Goal: Task Accomplishment & Management: Use online tool/utility

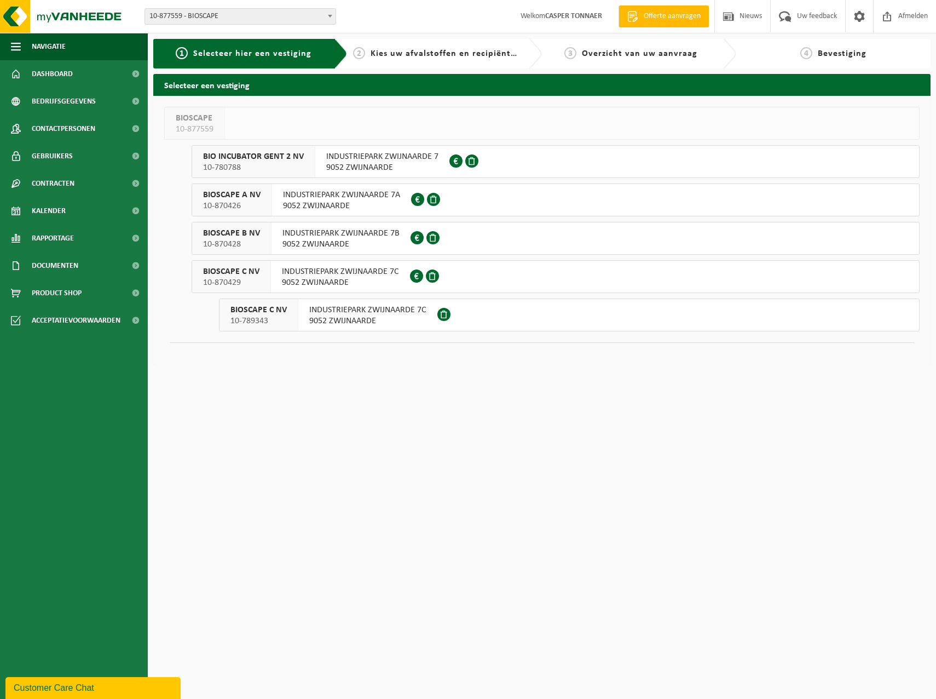
click at [395, 152] on span "INDUSTRIEPARK ZWIJNAARDE 7" at bounding box center [382, 156] width 112 height 11
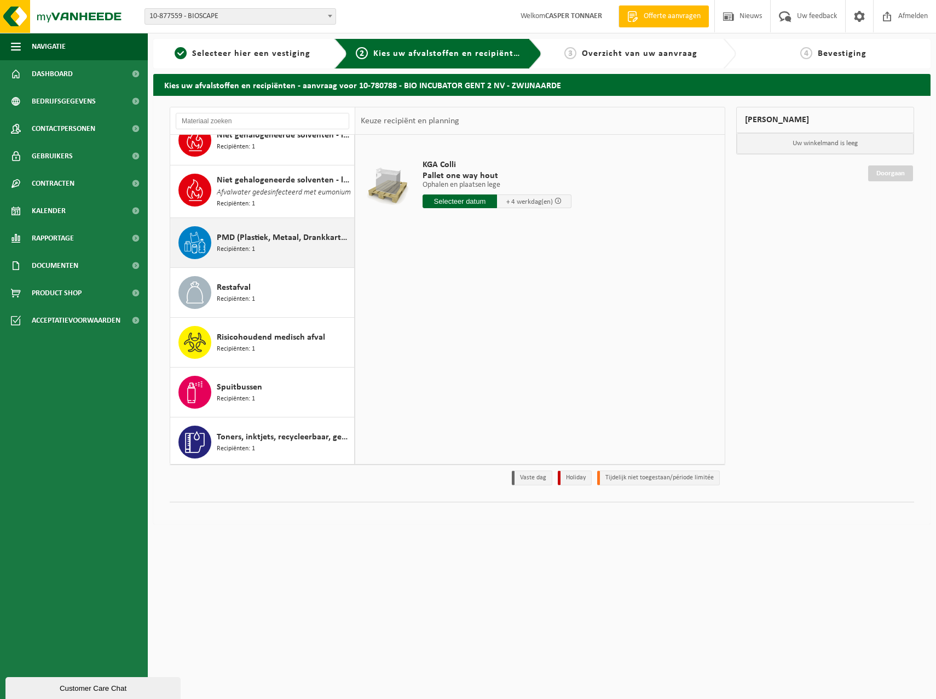
click at [263, 252] on div "PMD (Plastiek, Metaal, Drankkartons) (bedrijven) Recipiënten: 1" at bounding box center [284, 242] width 135 height 33
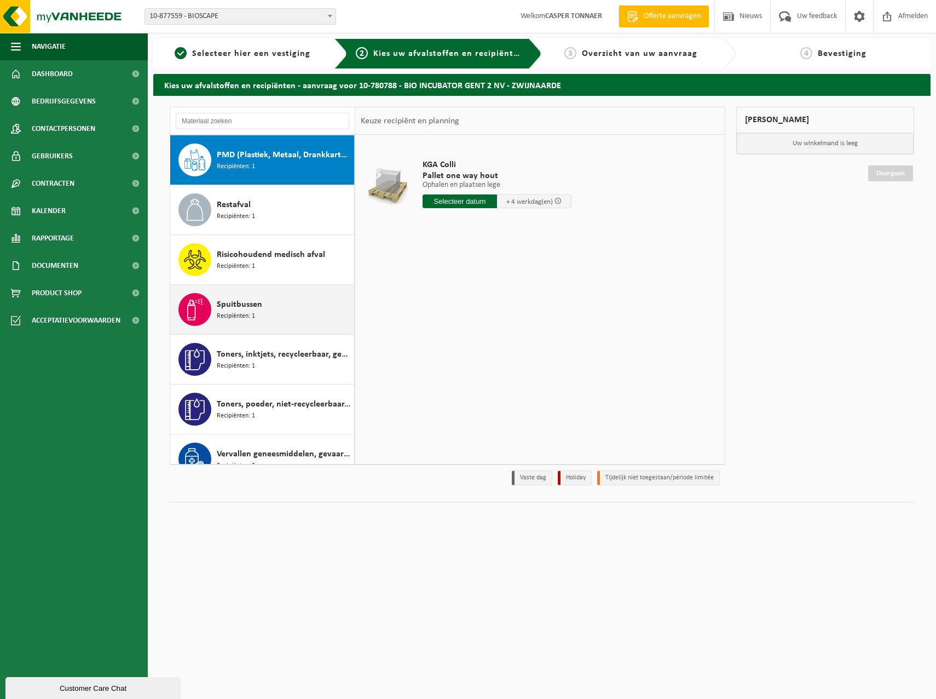
scroll to position [857, 0]
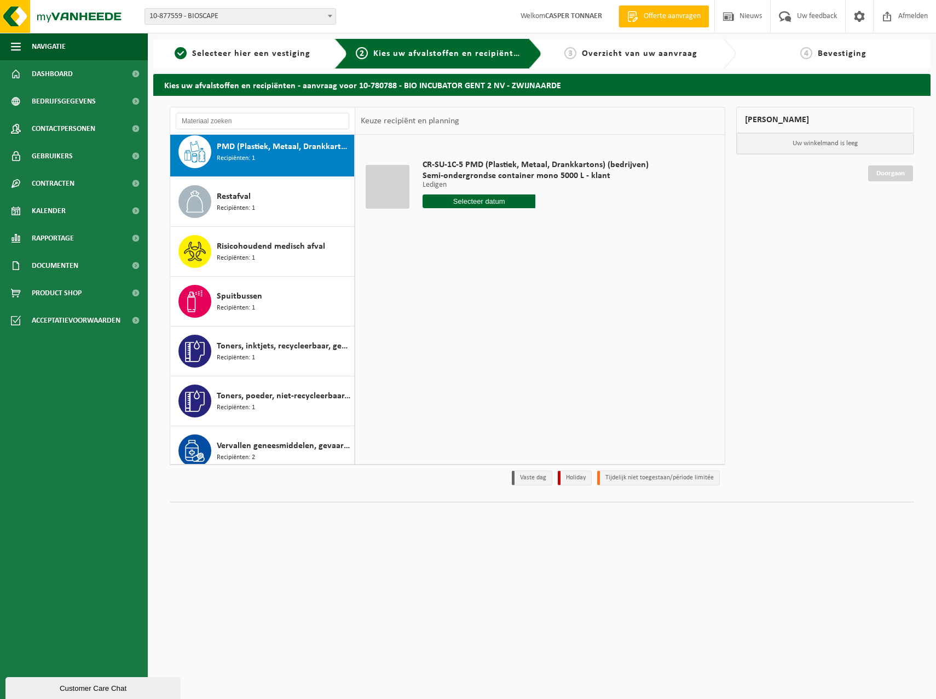
click at [455, 201] on input "text" at bounding box center [479, 201] width 113 height 14
click at [454, 315] on div "23" at bounding box center [451, 316] width 19 height 18
type input "Van 2025-09-23"
click at [471, 248] on button "In winkelmand" at bounding box center [454, 243] width 60 height 18
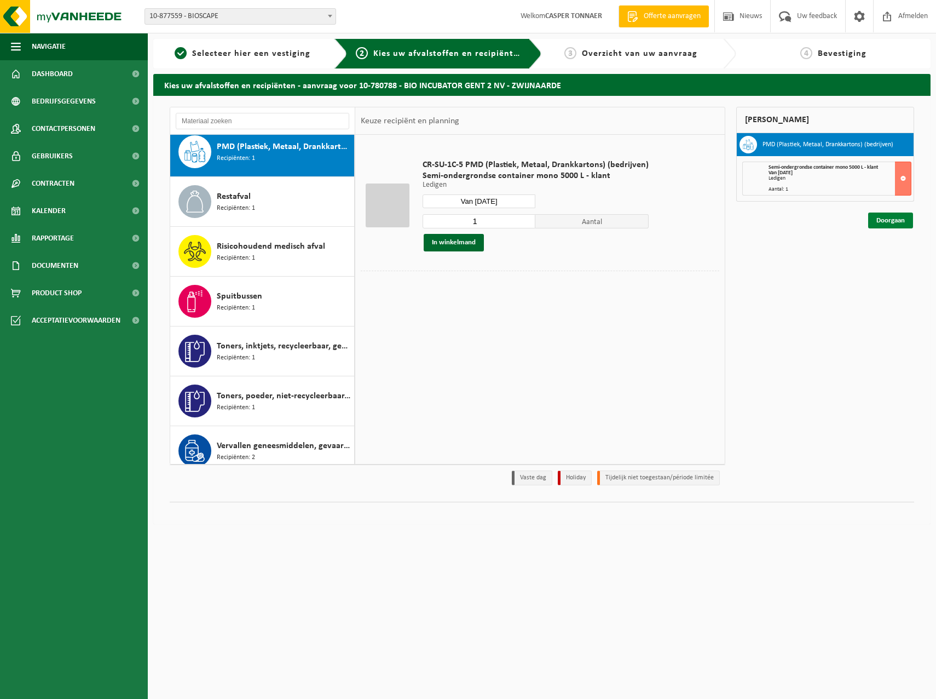
click at [881, 222] on link "Doorgaan" at bounding box center [890, 220] width 45 height 16
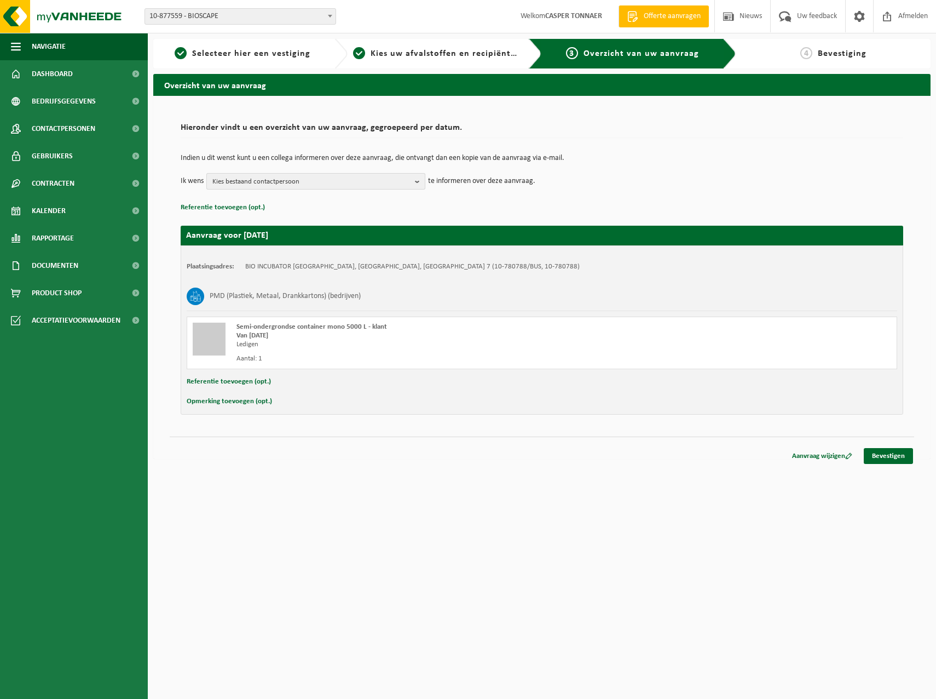
click at [268, 180] on span "Kies bestaand contactpersoon" at bounding box center [311, 182] width 198 height 16
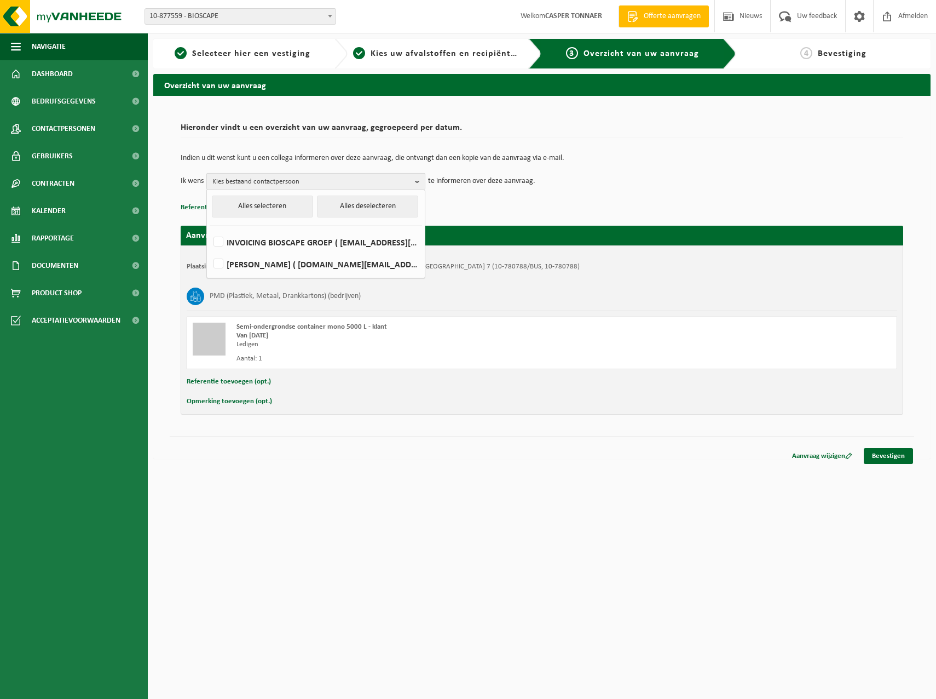
click at [268, 180] on span "Kies bestaand contactpersoon" at bounding box center [311, 182] width 198 height 16
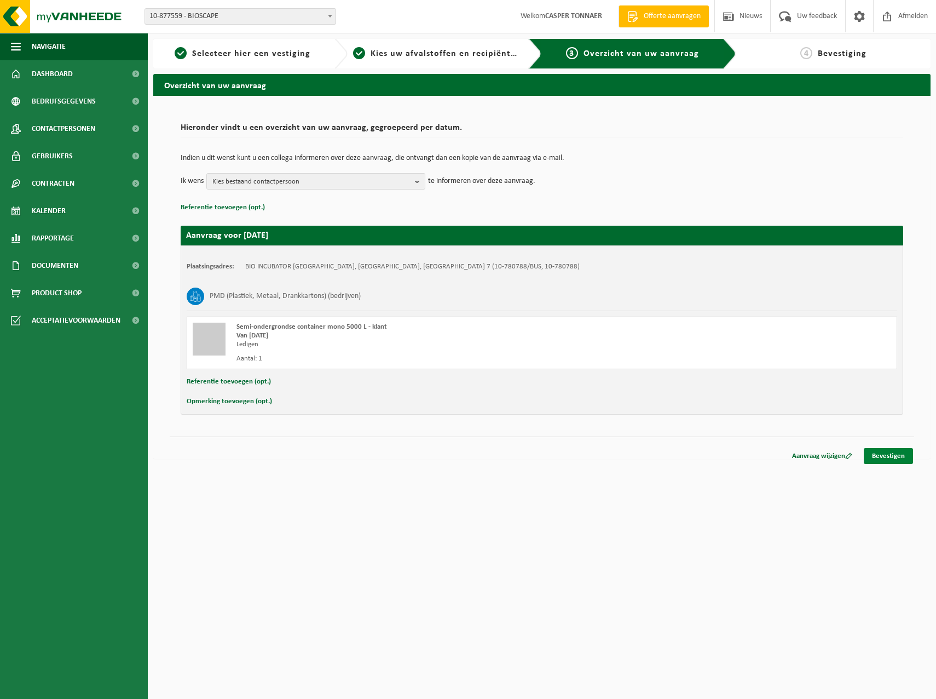
click at [891, 460] on link "Bevestigen" at bounding box center [888, 456] width 49 height 16
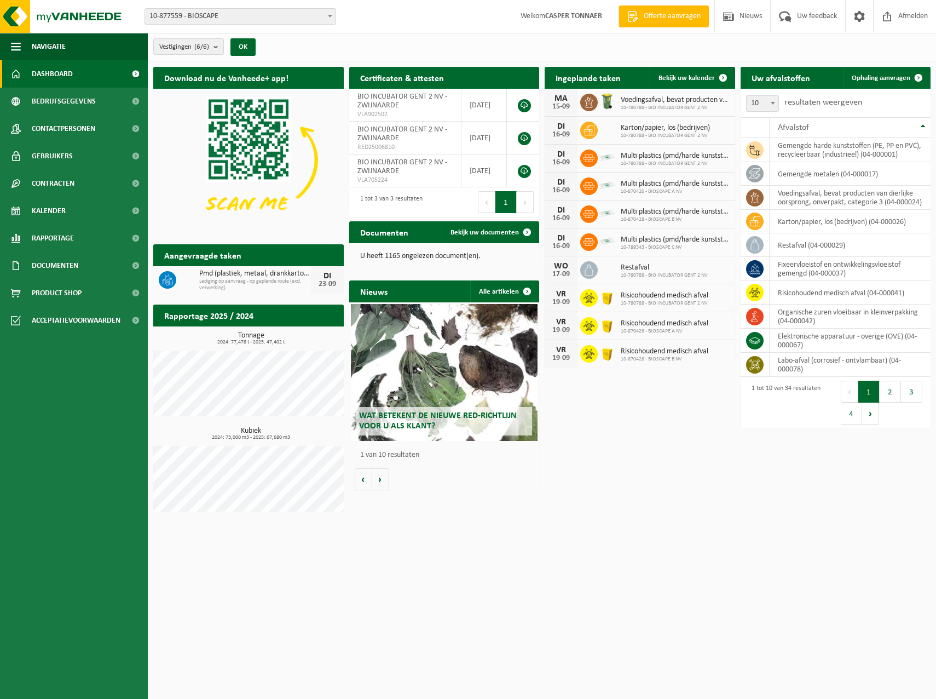
drag, startPoint x: 679, startPoint y: 74, endPoint x: 616, endPoint y: 229, distance: 166.7
click at [679, 74] on span "Bekijk uw kalender" at bounding box center [687, 77] width 56 height 7
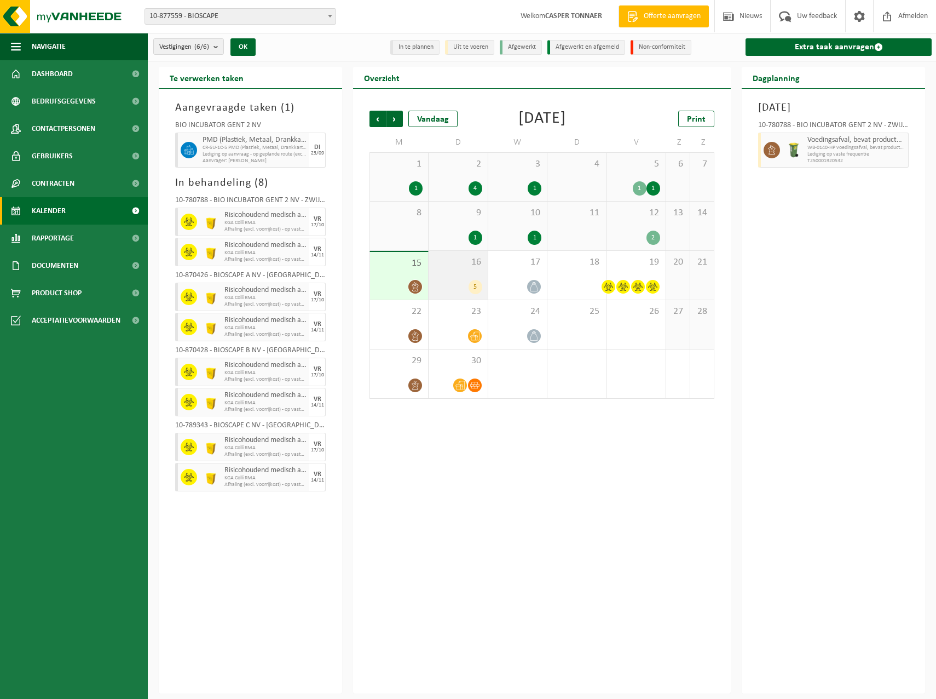
click at [460, 277] on div "16 5" at bounding box center [458, 275] width 59 height 49
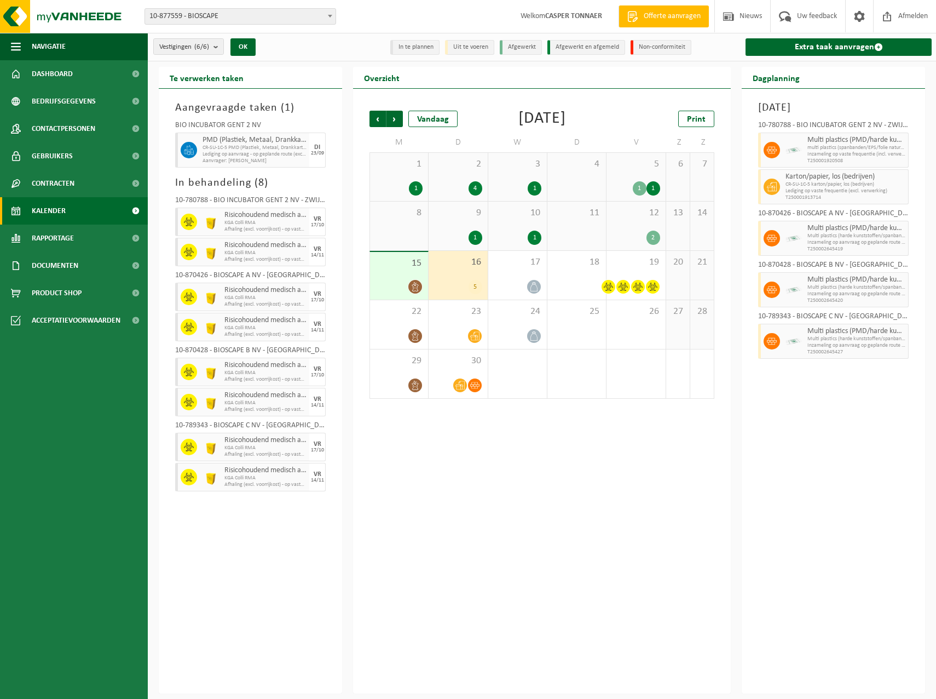
click at [770, 140] on div at bounding box center [770, 149] width 25 height 35
